Goal: Task Accomplishment & Management: Complete application form

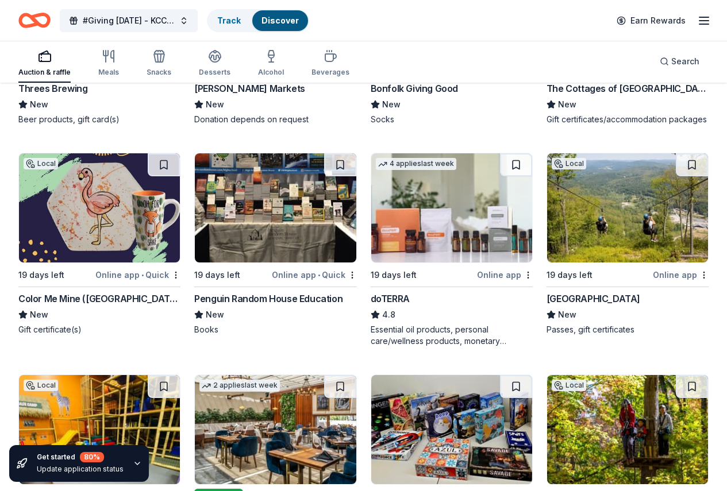
scroll to position [3347, 0]
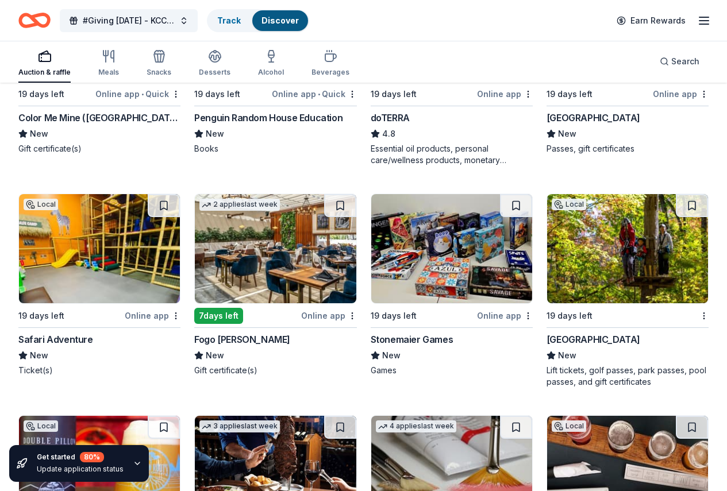
scroll to position [3473, 0]
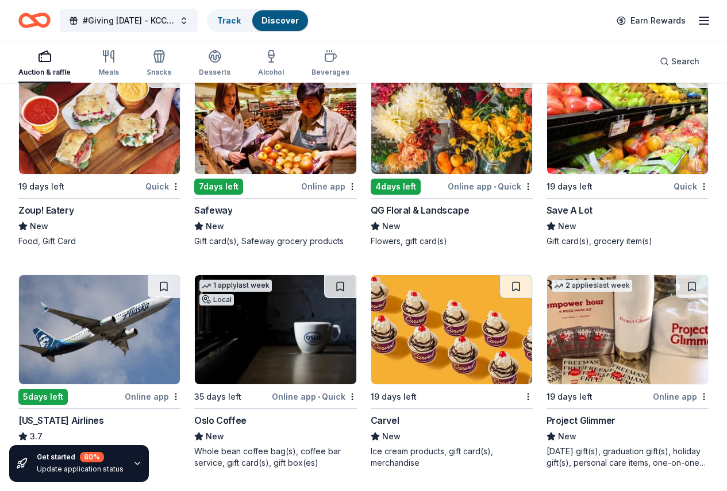
scroll to position [6151, 0]
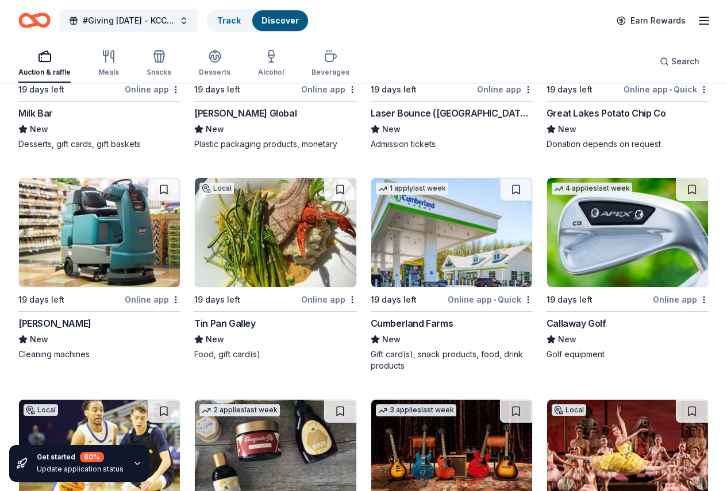
scroll to position [6751, 0]
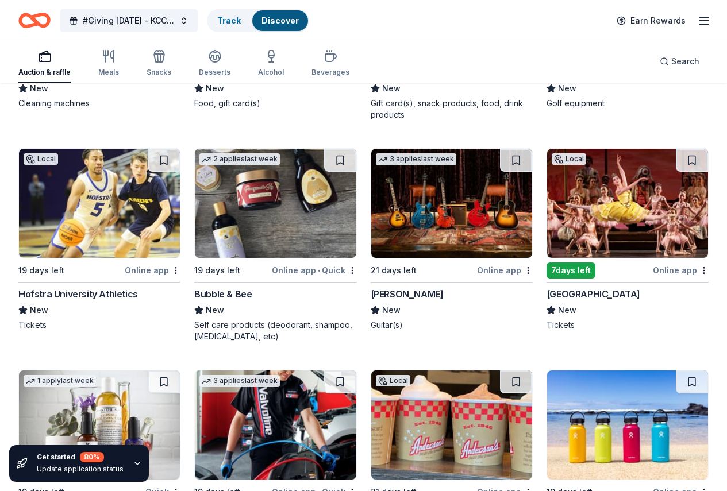
scroll to position [7113, 0]
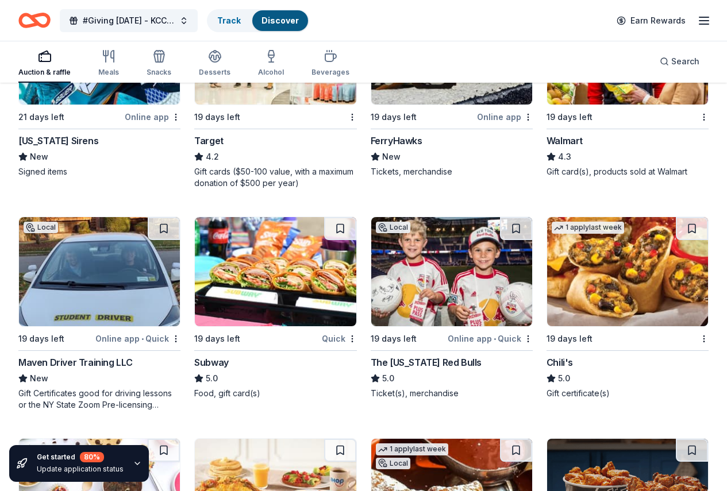
scroll to position [7755, 0]
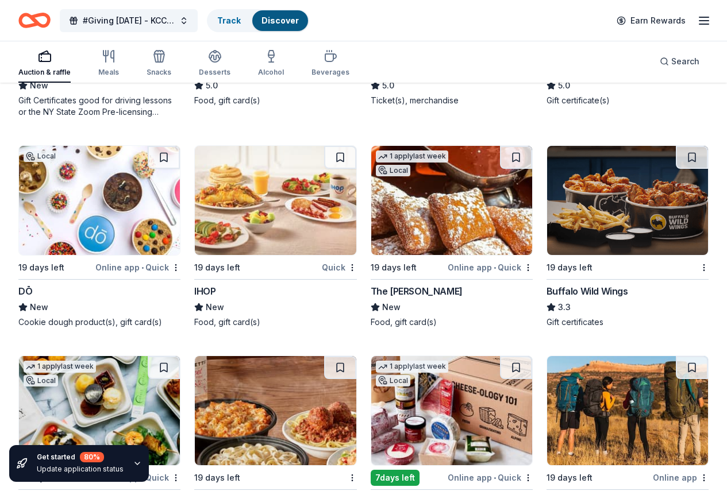
scroll to position [7992, 0]
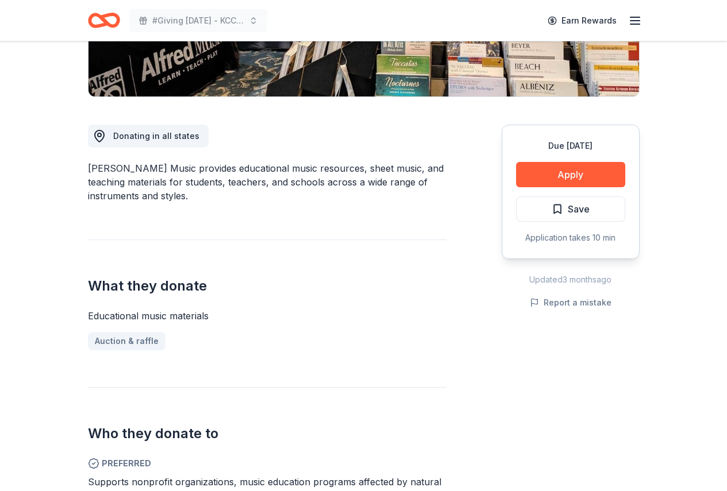
scroll to position [382, 0]
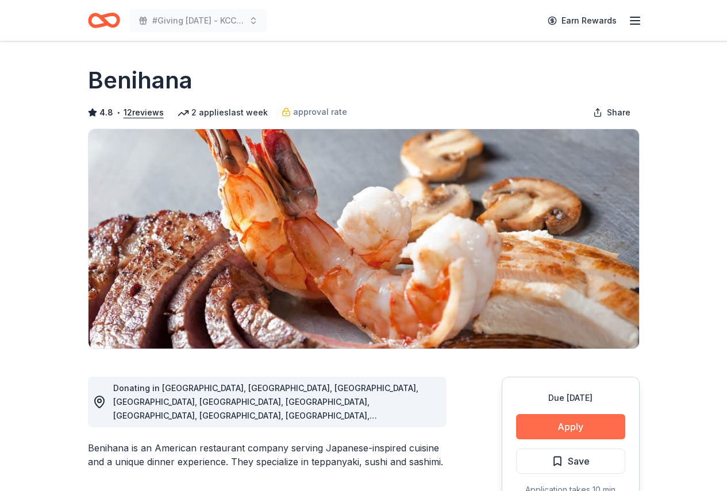
click at [554, 424] on button "Apply" at bounding box center [570, 426] width 109 height 25
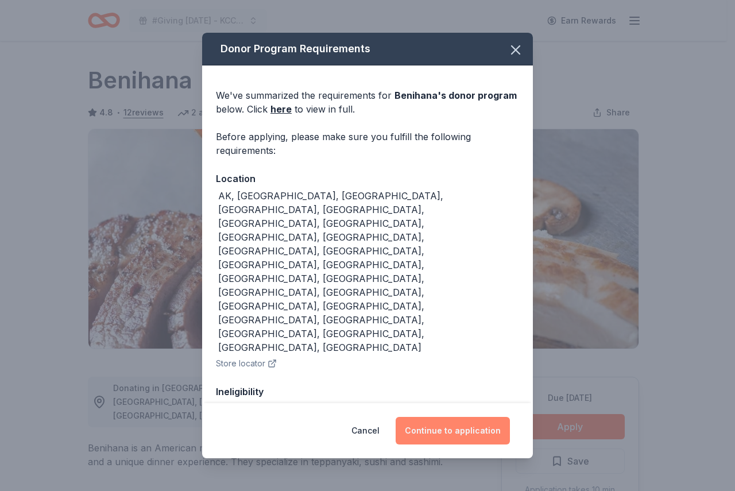
click at [460, 427] on button "Continue to application" at bounding box center [453, 431] width 114 height 28
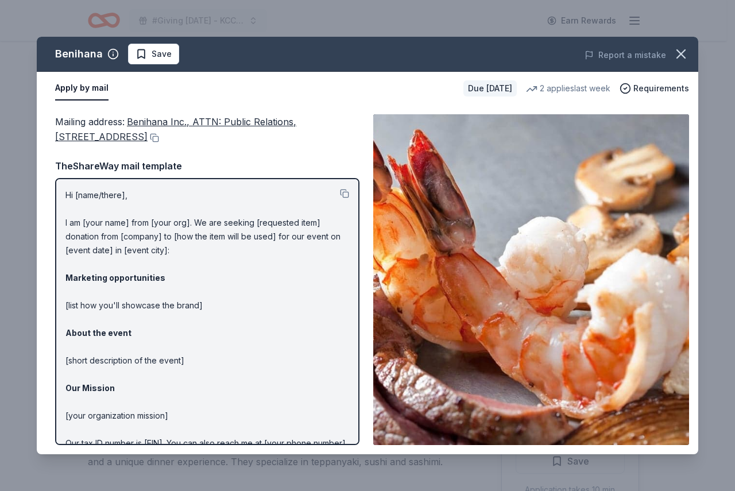
drag, startPoint x: 129, startPoint y: 118, endPoint x: 202, endPoint y: 125, distance: 73.9
click at [202, 125] on div "Mailing address : Benihana Inc., ATTN: Public Relations, 21500 Biscayne Blvd., …" at bounding box center [207, 129] width 304 height 30
click at [159, 137] on button at bounding box center [153, 137] width 11 height 9
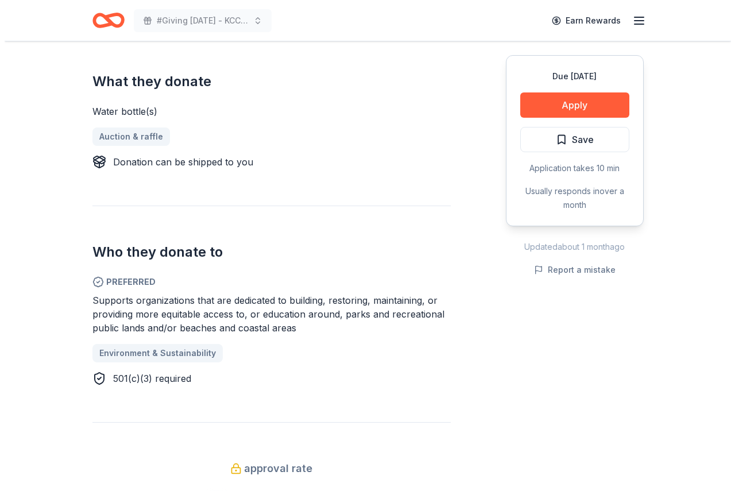
scroll to position [453, 0]
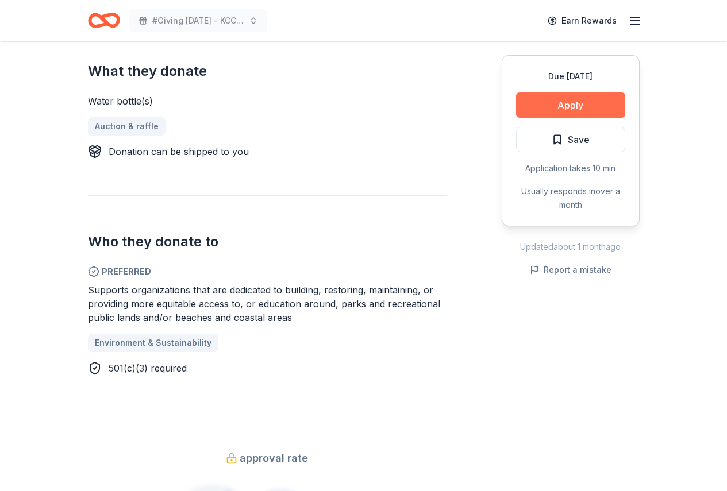
click at [574, 96] on button "Apply" at bounding box center [570, 104] width 109 height 25
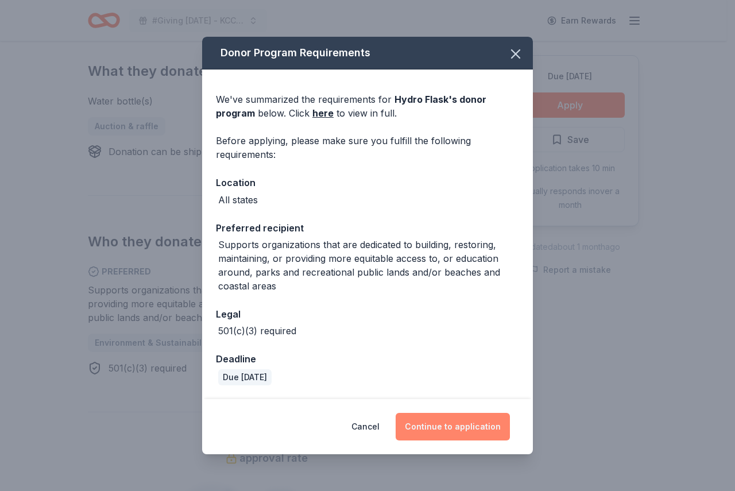
click at [469, 436] on button "Continue to application" at bounding box center [453, 427] width 114 height 28
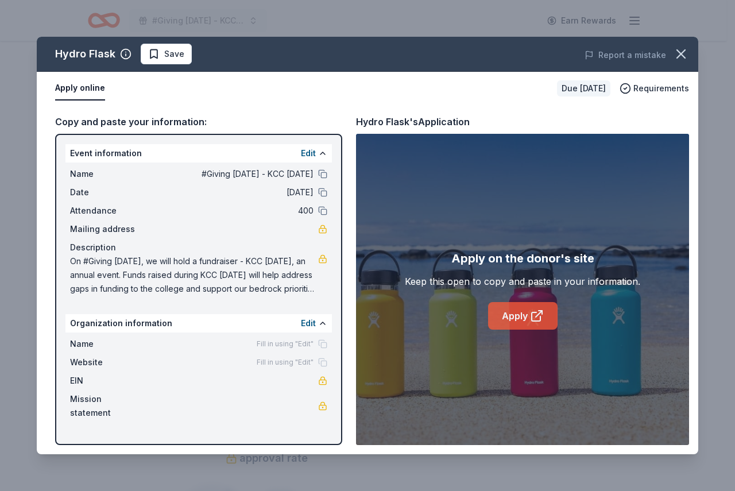
click at [508, 315] on link "Apply" at bounding box center [523, 316] width 70 height 28
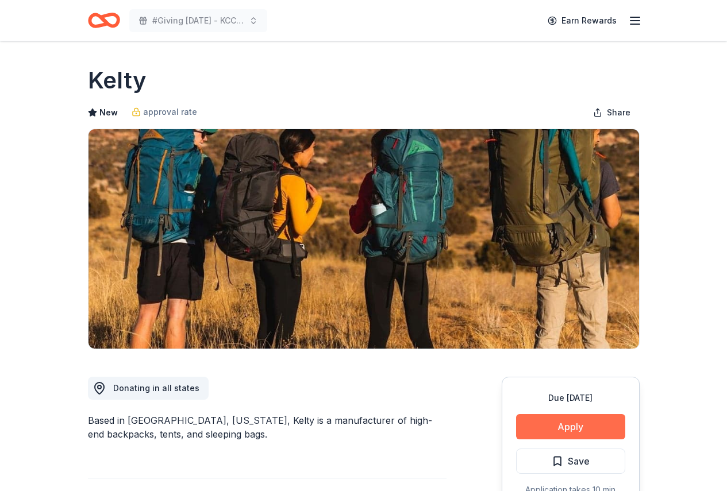
click at [561, 424] on button "Apply" at bounding box center [570, 426] width 109 height 25
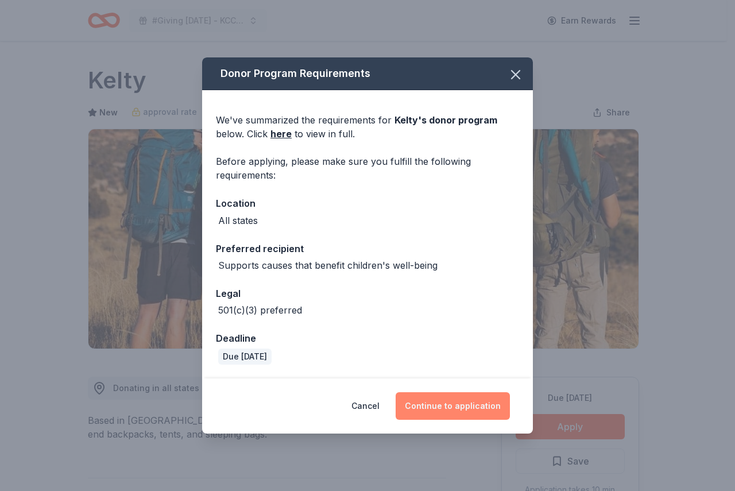
click at [434, 408] on button "Continue to application" at bounding box center [453, 406] width 114 height 28
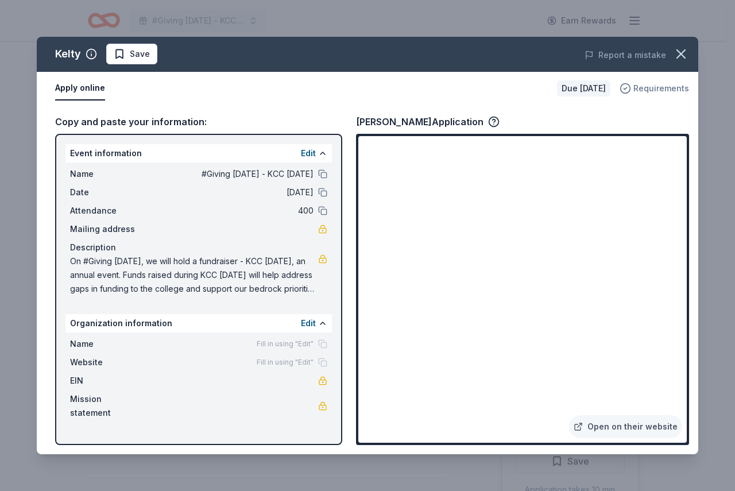
click at [648, 88] on span "Requirements" at bounding box center [662, 89] width 56 height 14
click at [678, 53] on icon "button" at bounding box center [681, 54] width 16 height 16
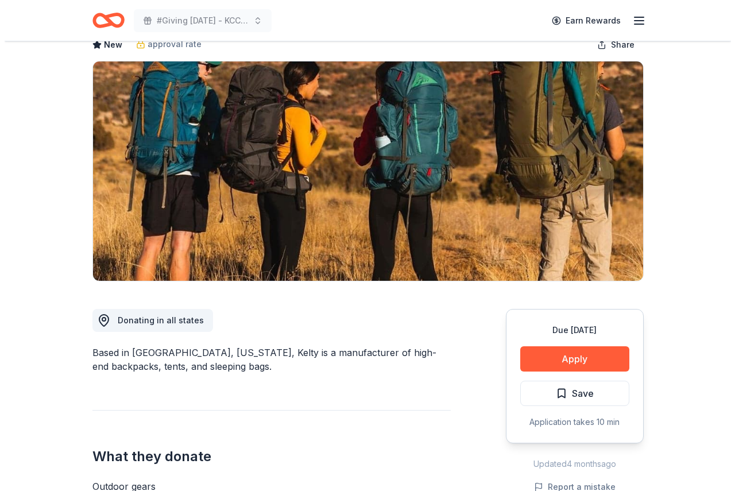
scroll to position [45, 0]
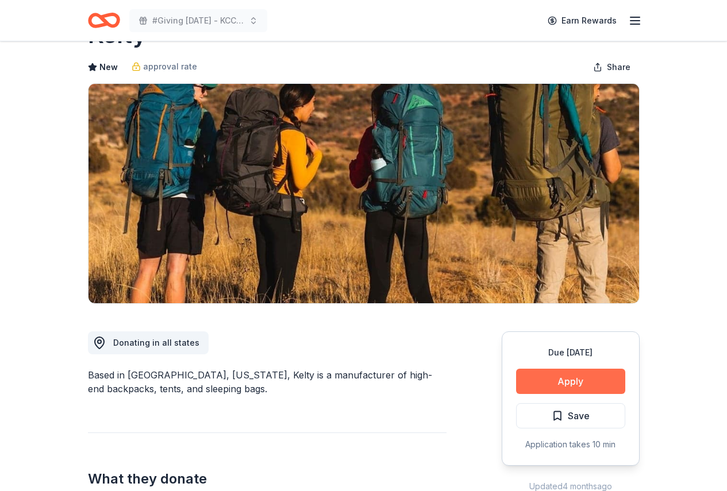
click at [566, 377] on button "Apply" at bounding box center [570, 381] width 109 height 25
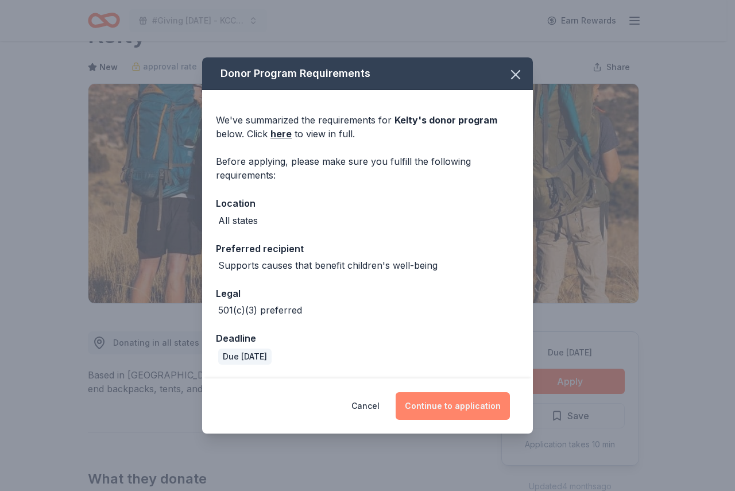
click at [437, 393] on button "Continue to application" at bounding box center [453, 406] width 114 height 28
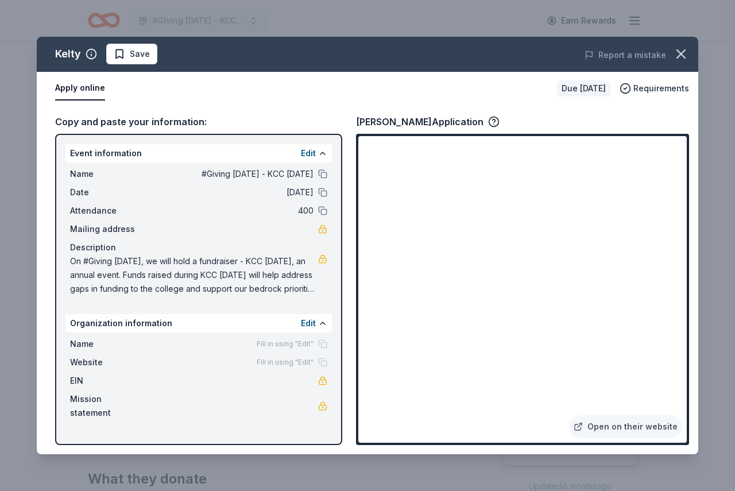
drag, startPoint x: 688, startPoint y: 178, endPoint x: 690, endPoint y: 206, distance: 28.2
click at [690, 206] on div "Copy and paste your information: Event information Edit Name #Giving Tuesday - …" at bounding box center [368, 279] width 662 height 349
click at [645, 435] on link "Open on their website" at bounding box center [625, 426] width 113 height 23
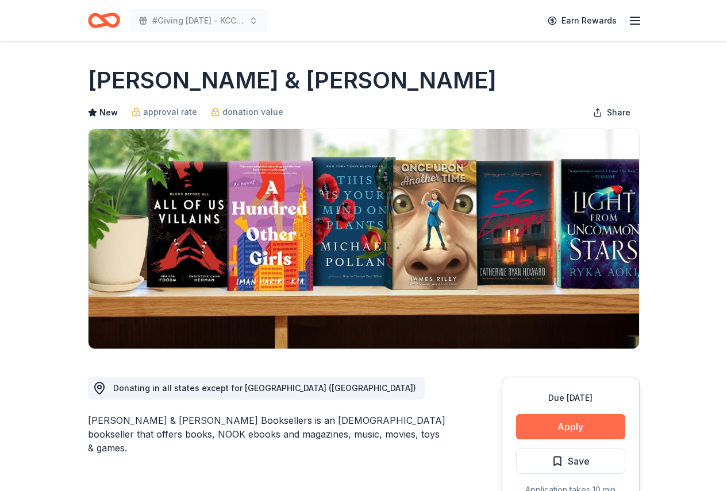
click at [584, 433] on button "Apply" at bounding box center [570, 426] width 109 height 25
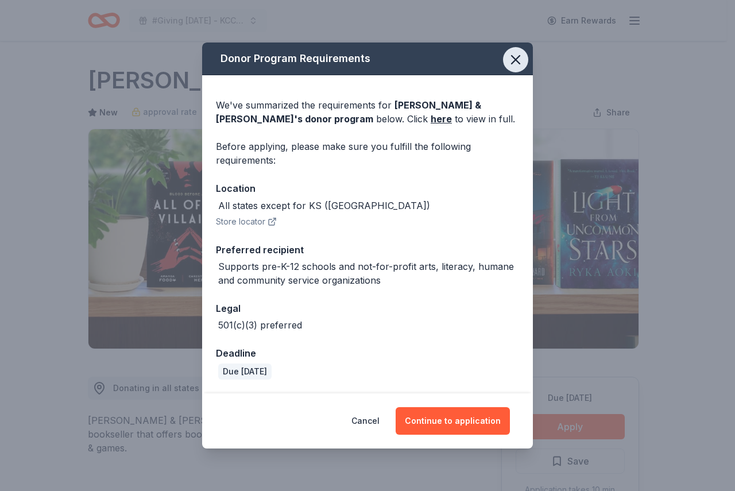
click at [513, 54] on icon "button" at bounding box center [516, 60] width 16 height 16
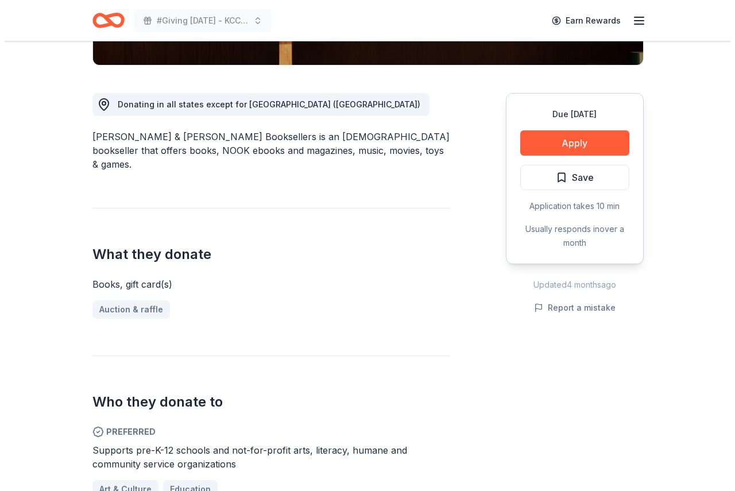
scroll to position [271, 0]
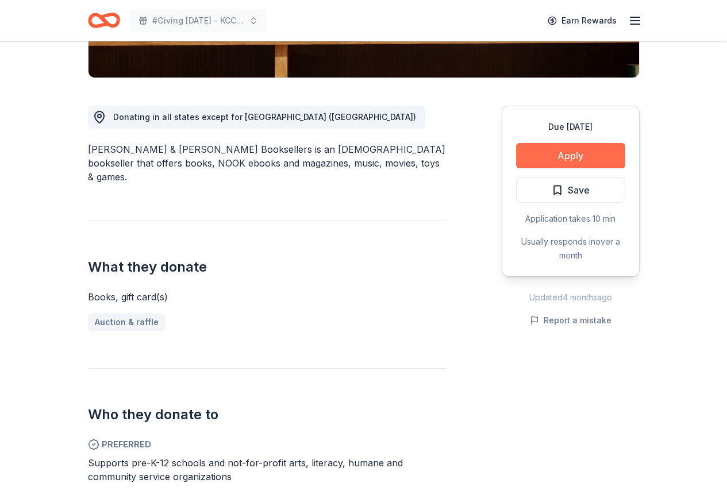
click at [568, 154] on button "Apply" at bounding box center [570, 155] width 109 height 25
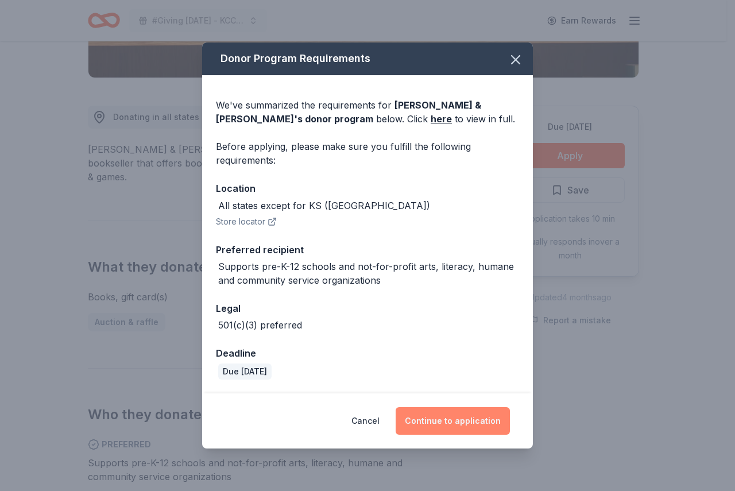
click at [460, 427] on button "Continue to application" at bounding box center [453, 421] width 114 height 28
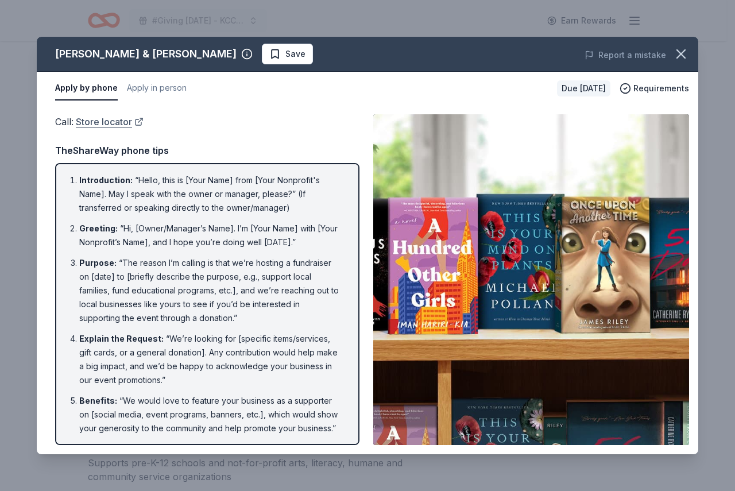
click at [104, 122] on link "Store locator" at bounding box center [110, 121] width 68 height 15
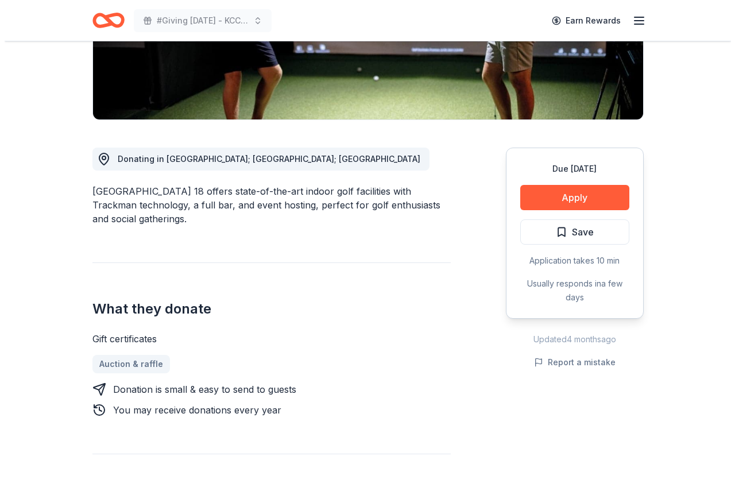
scroll to position [231, 0]
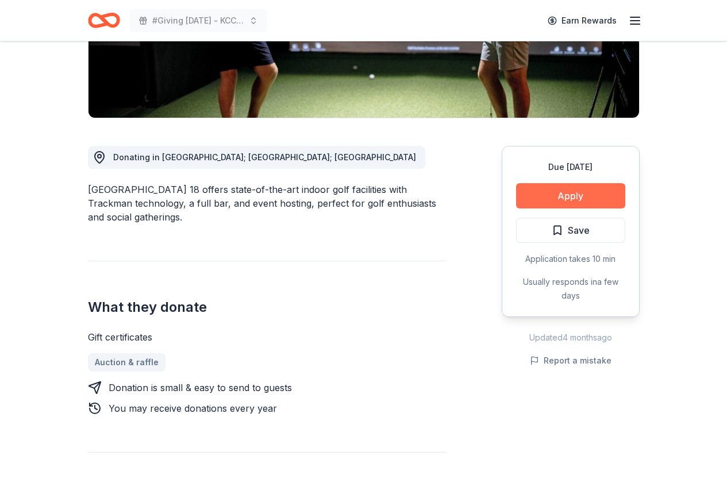
click at [547, 205] on button "Apply" at bounding box center [570, 195] width 109 height 25
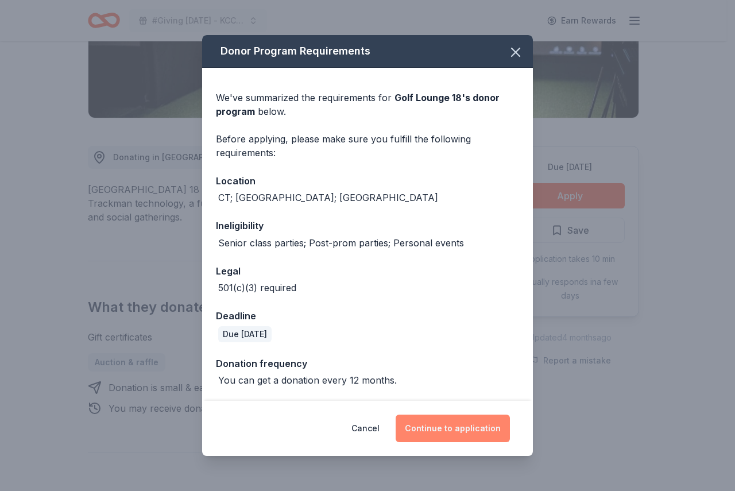
click at [435, 430] on button "Continue to application" at bounding box center [453, 429] width 114 height 28
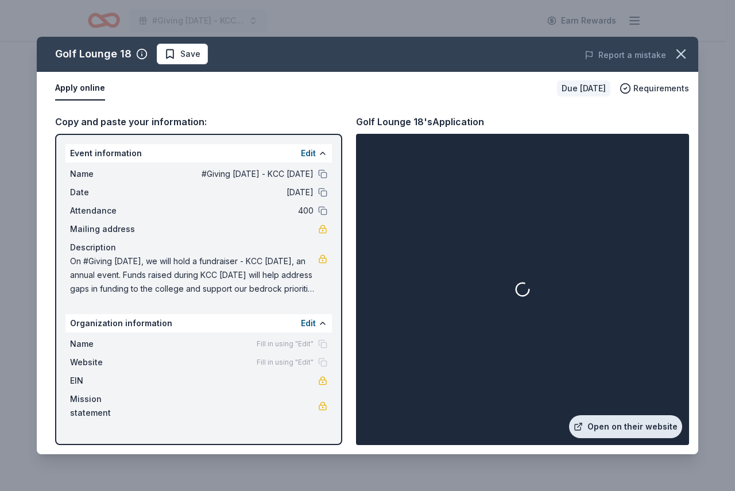
click at [629, 429] on link "Open on their website" at bounding box center [625, 426] width 113 height 23
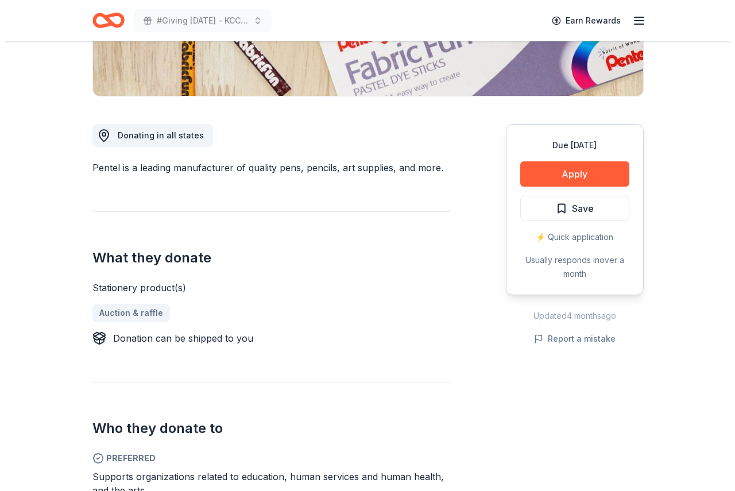
scroll to position [147, 0]
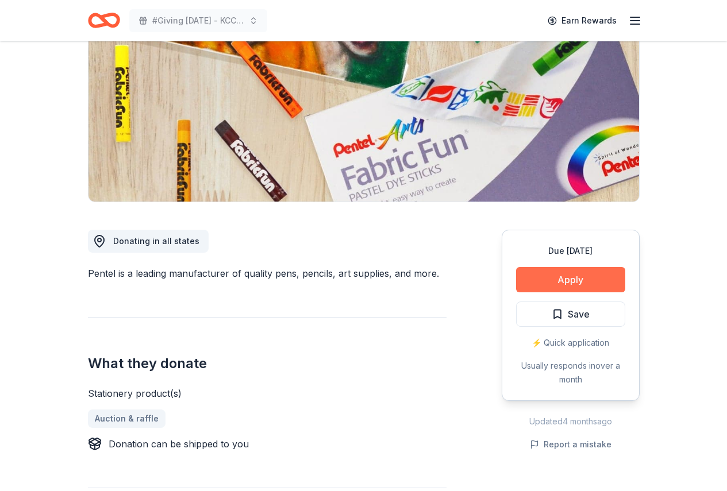
click at [546, 284] on button "Apply" at bounding box center [570, 279] width 109 height 25
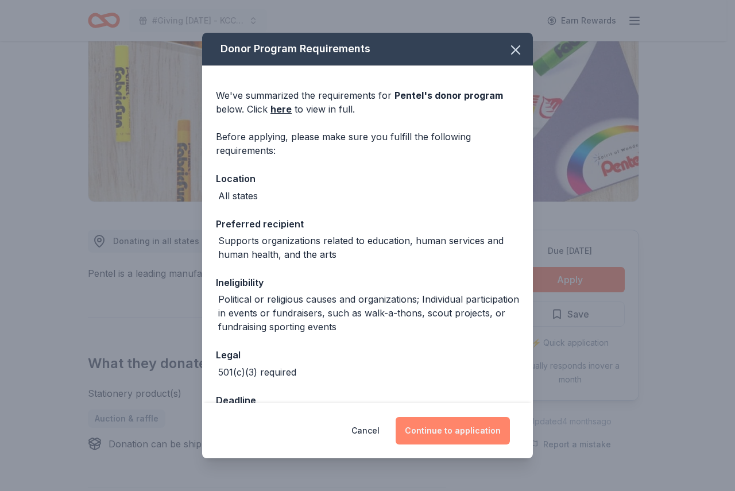
click at [449, 431] on button "Continue to application" at bounding box center [453, 431] width 114 height 28
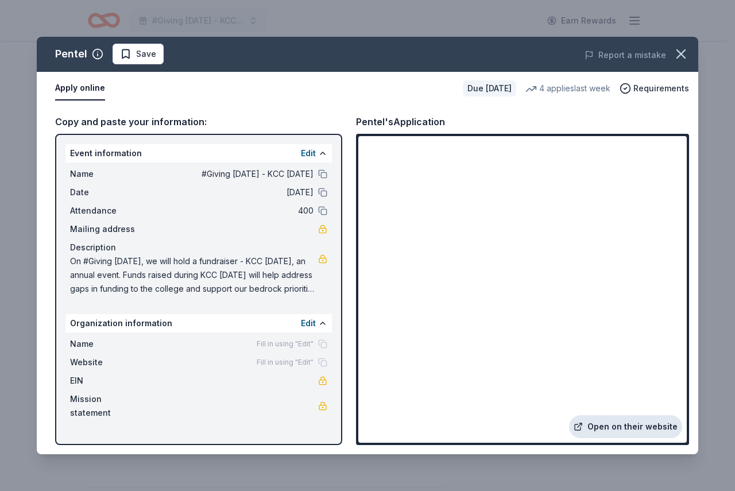
click at [620, 422] on link "Open on their website" at bounding box center [625, 426] width 113 height 23
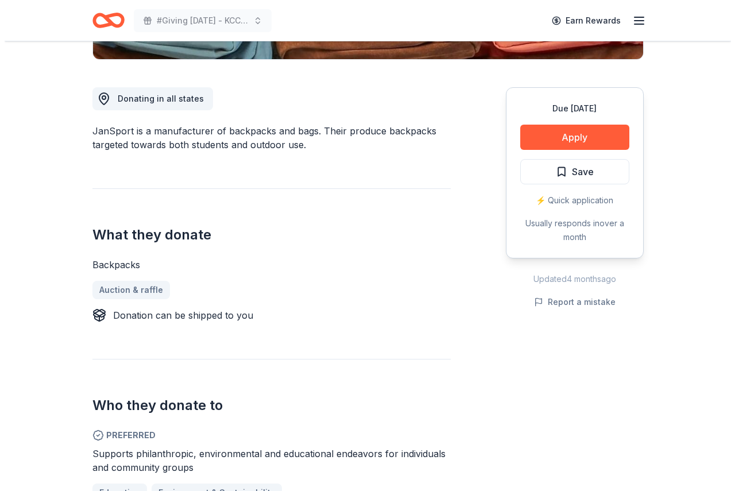
scroll to position [195, 0]
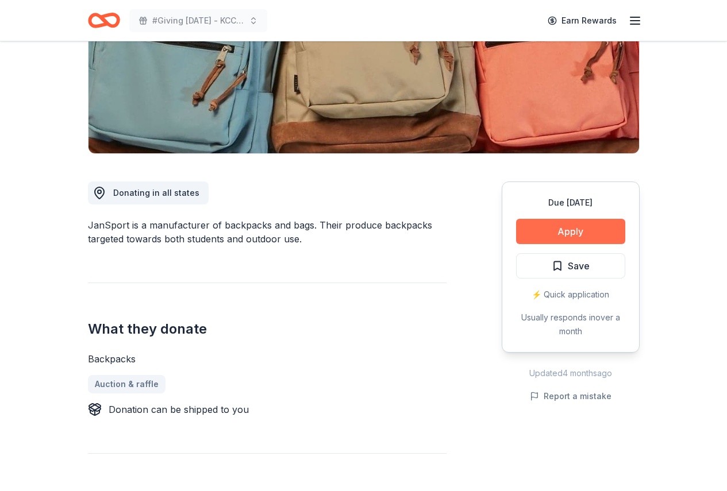
click at [546, 223] on button "Apply" at bounding box center [570, 231] width 109 height 25
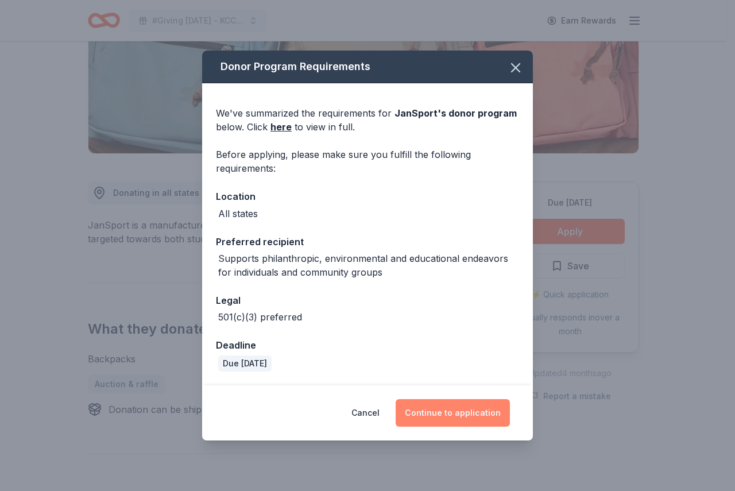
click at [441, 407] on button "Continue to application" at bounding box center [453, 413] width 114 height 28
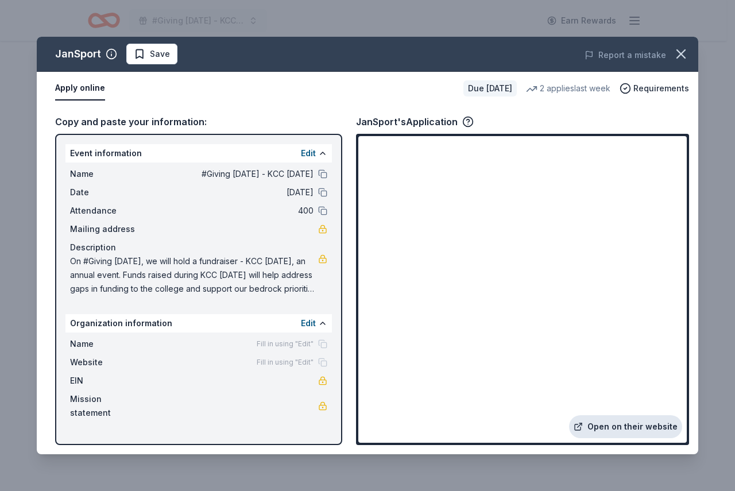
click at [606, 431] on link "Open on their website" at bounding box center [625, 426] width 113 height 23
